Goal: Task Accomplishment & Management: Use online tool/utility

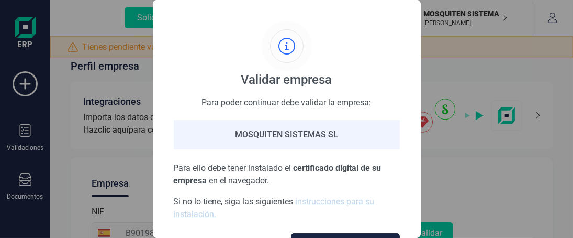
scroll to position [40, 0]
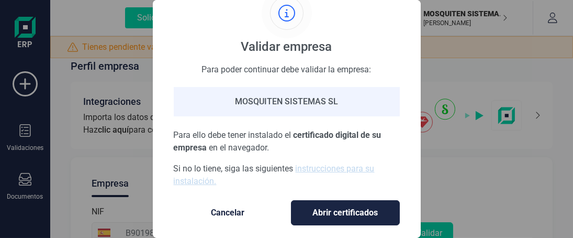
click at [220, 206] on span "Cancelar" at bounding box center [228, 212] width 88 height 13
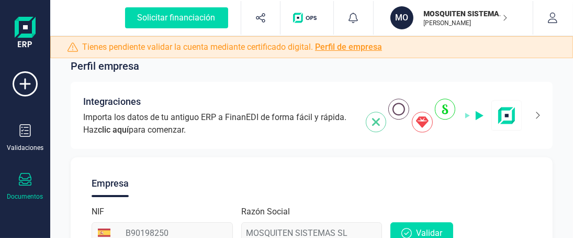
click at [24, 185] on div at bounding box center [25, 180] width 13 height 15
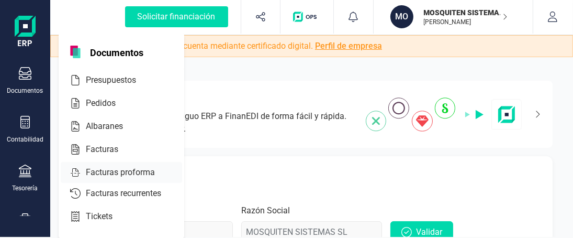
scroll to position [1, 0]
click at [106, 147] on span "Facturas" at bounding box center [109, 149] width 55 height 13
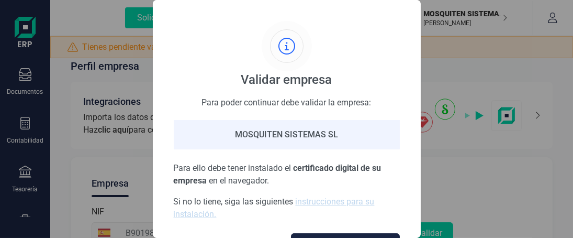
click at [450, 74] on div "Validar empresa Para poder continuar debe validar la empresa: MOSQUITEN SISTEMA…" at bounding box center [286, 119] width 573 height 238
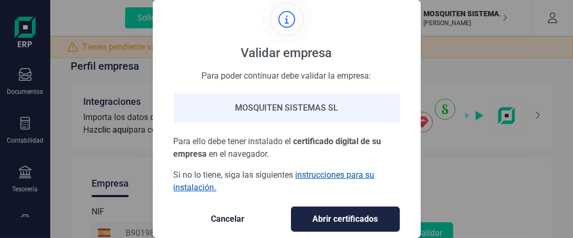
scroll to position [40, 0]
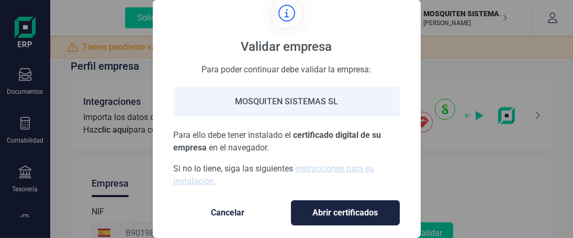
click at [235, 206] on span "Cancelar" at bounding box center [228, 212] width 88 height 13
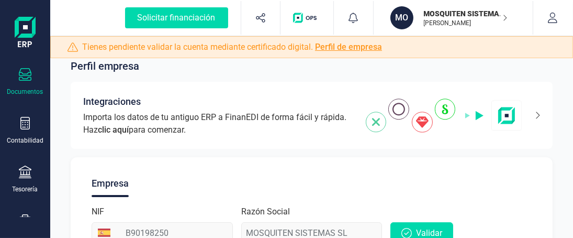
click at [26, 77] on icon at bounding box center [25, 74] width 13 height 13
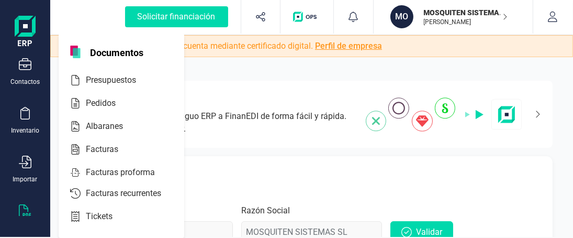
scroll to position [281, 0]
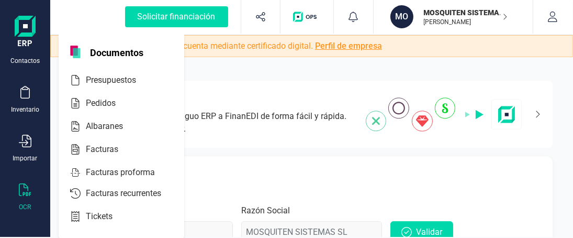
click at [27, 187] on icon at bounding box center [25, 189] width 13 height 13
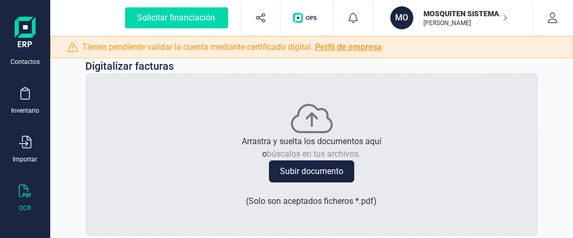
click at [25, 33] on img at bounding box center [25, 33] width 21 height 33
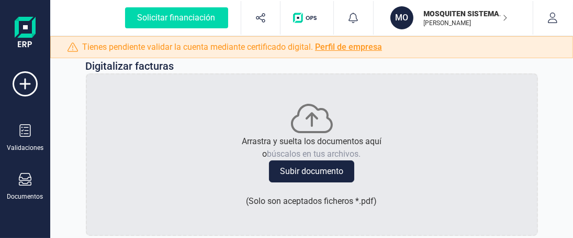
scroll to position [52, 0]
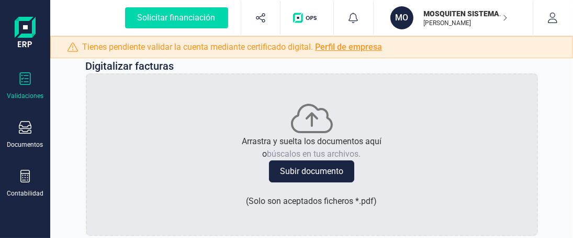
click at [26, 92] on div "Validaciones" at bounding box center [25, 96] width 37 height 8
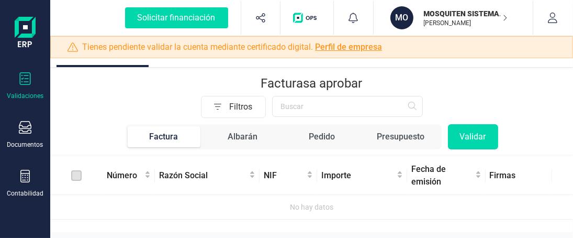
click at [506, 20] on icon "button" at bounding box center [504, 18] width 5 height 8
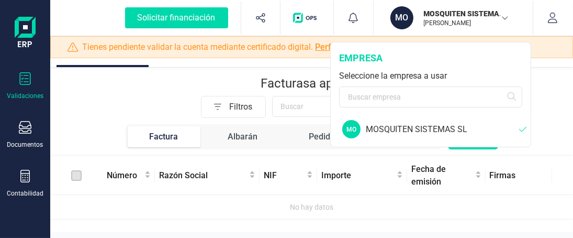
click at [24, 27] on img at bounding box center [25, 33] width 21 height 33
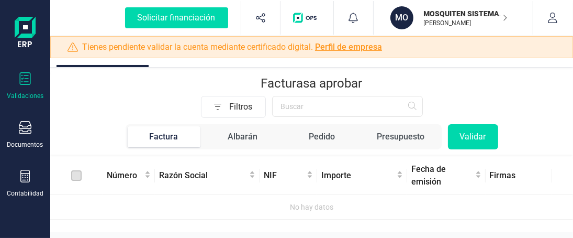
click at [24, 28] on img at bounding box center [25, 33] width 21 height 33
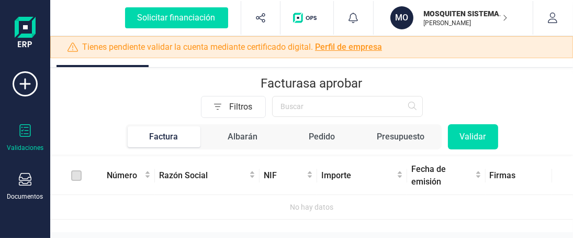
click at [300, 14] on img "button" at bounding box center [307, 18] width 28 height 10
